Goal: Find contact information: Find contact information

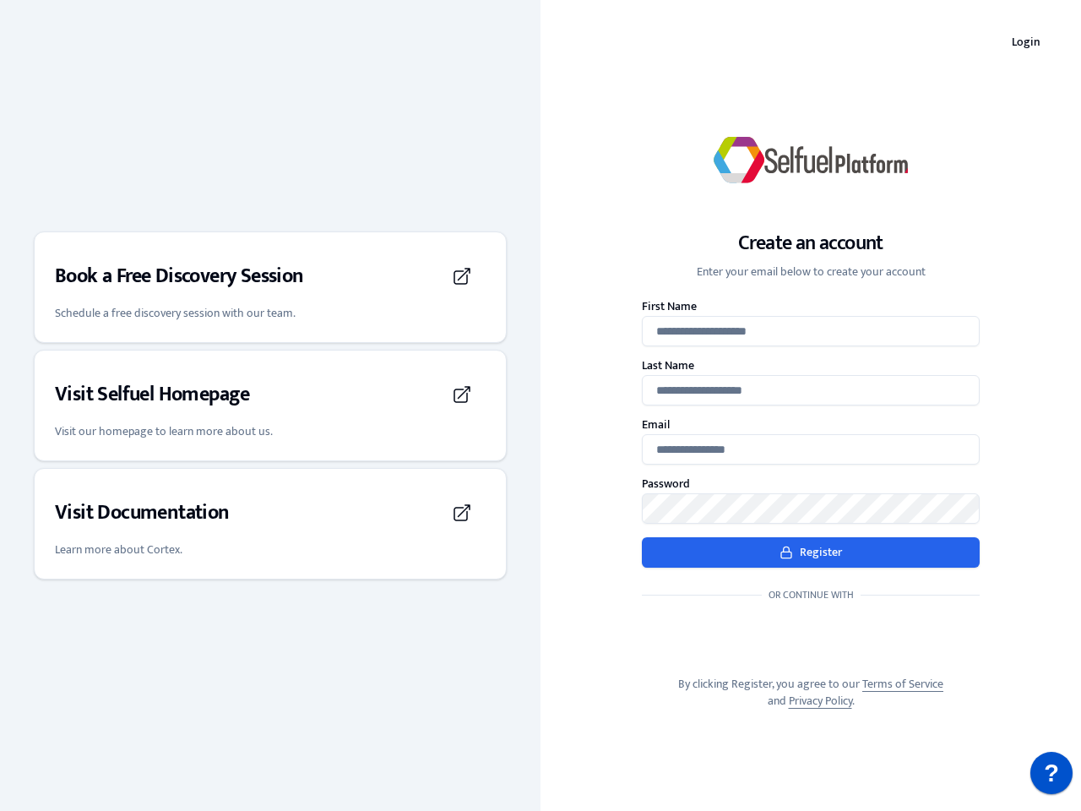
click at [540, 405] on div "Create an account Enter your email below to create your account First Name Last…" at bounding box center [810, 405] width 540 height 662
click at [270, 287] on h3 "Book a Free Discovery Session" at bounding box center [179, 276] width 249 height 27
click at [270, 405] on div "Visit Selfuel Homepage" at bounding box center [270, 394] width 431 height 47
click at [270, 523] on div "Visit Documentation" at bounding box center [270, 512] width 431 height 47
click at [1051, 773] on p "?" at bounding box center [1051, 772] width 15 height 42
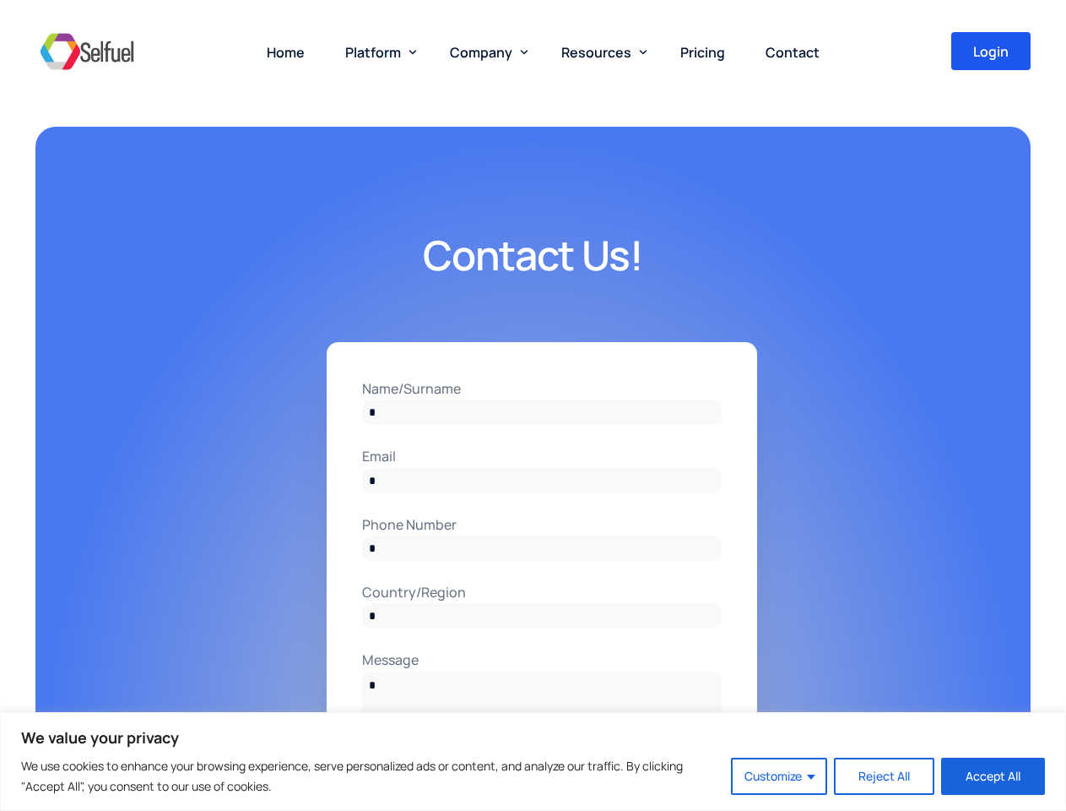
click at [533, 405] on input "Name/Surname" at bounding box center [542, 411] width 360 height 25
click at [780, 776] on button "Customize" at bounding box center [779, 775] width 96 height 37
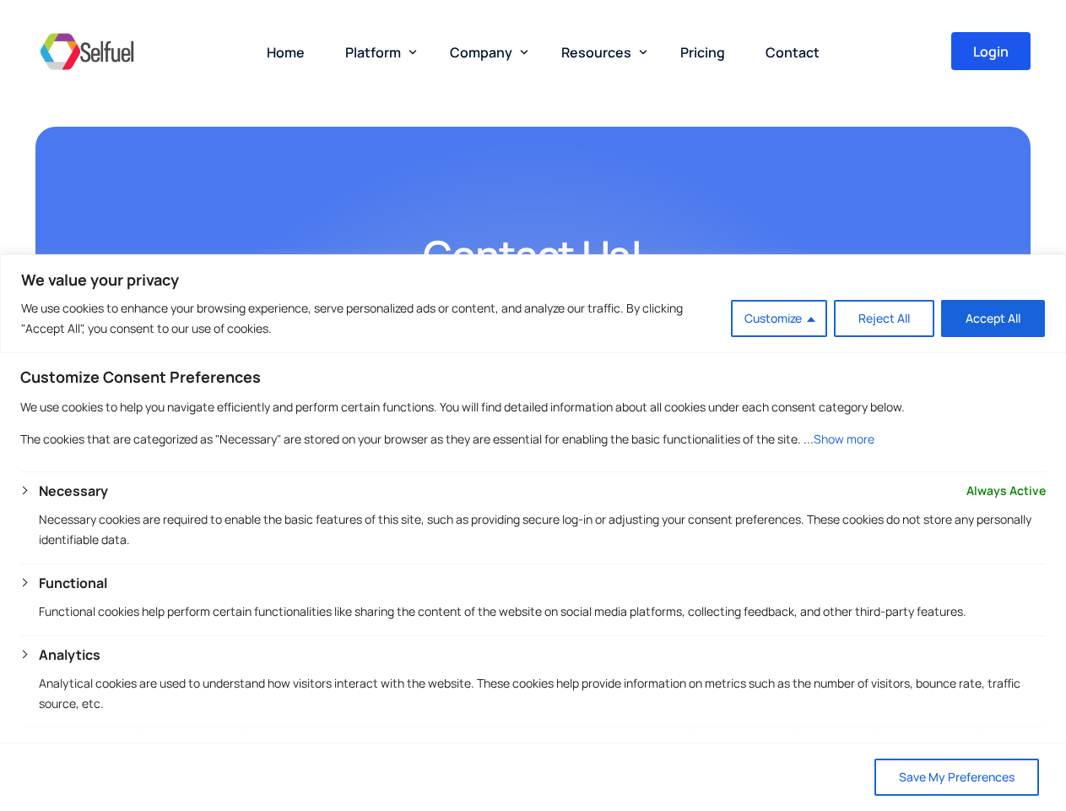
click at [377, 52] on span "Platform" at bounding box center [373, 52] width 56 height 19
click at [485, 52] on span "Company" at bounding box center [481, 52] width 62 height 19
click at [600, 52] on span "Resources" at bounding box center [596, 52] width 70 height 19
